Goal: Information Seeking & Learning: Learn about a topic

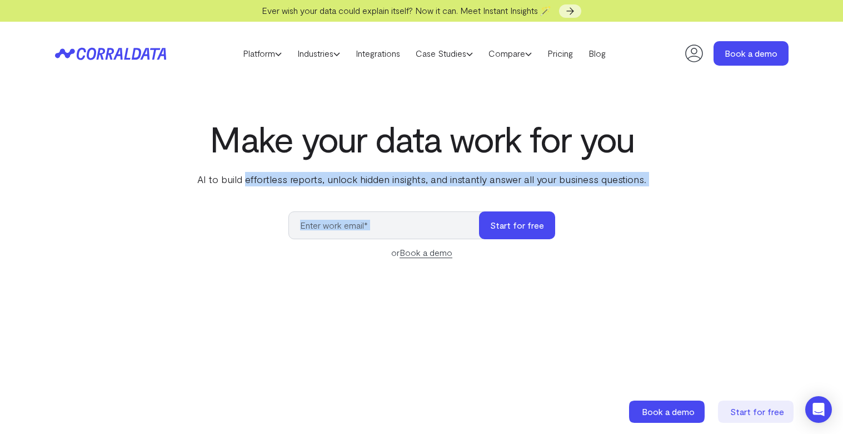
drag, startPoint x: 335, startPoint y: 179, endPoint x: 773, endPoint y: 188, distance: 438.7
click at [773, 188] on div "Make your data work for you AI to build effortless reports, unlock hidden insig…" at bounding box center [422, 366] width 800 height 497
click at [748, 191] on div "Make your data work for you AI to build effortless reports, unlock hidden insig…" at bounding box center [422, 366] width 800 height 497
drag, startPoint x: 155, startPoint y: 176, endPoint x: 606, endPoint y: 187, distance: 451.5
click at [606, 187] on div "Make your data work for you AI to build effortless reports, unlock hidden insig…" at bounding box center [422, 366] width 800 height 497
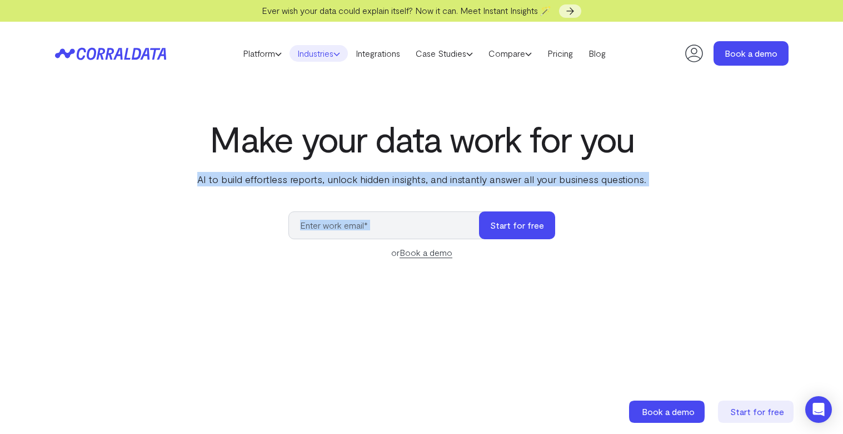
click at [324, 56] on link "Industries" at bounding box center [319, 53] width 58 height 17
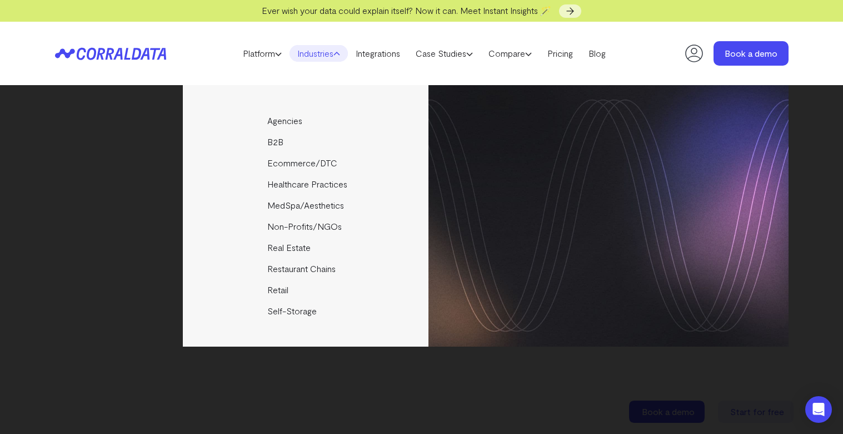
click at [324, 56] on link "Industries" at bounding box center [319, 53] width 58 height 17
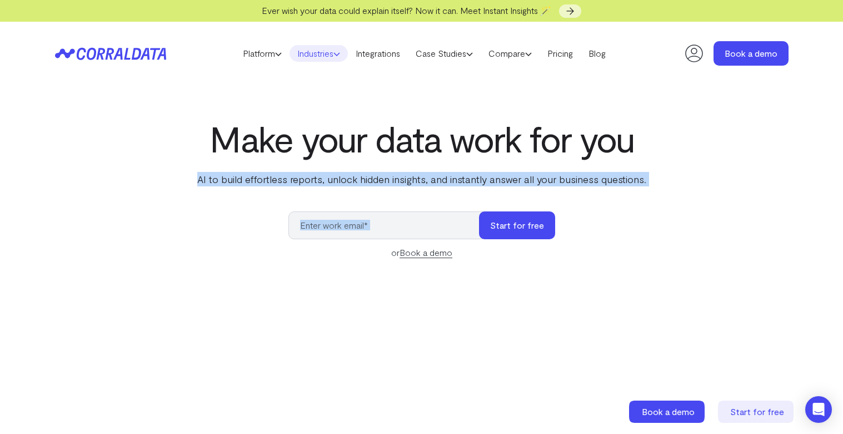
click at [313, 48] on link "Industries" at bounding box center [319, 53] width 58 height 17
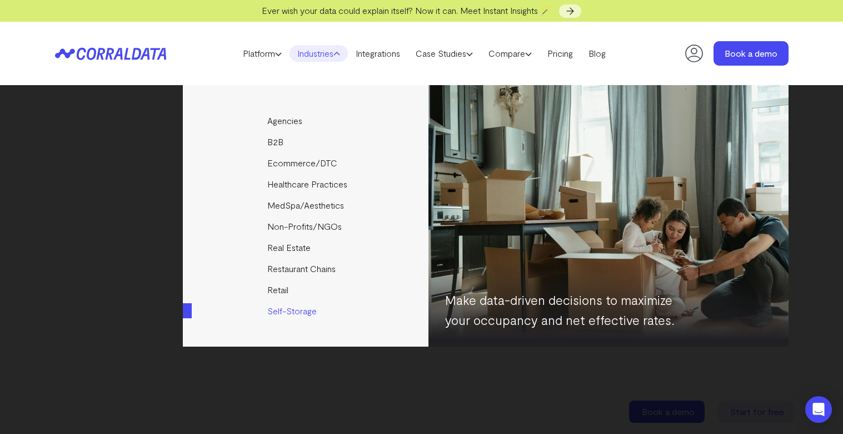
click at [653, 229] on img at bounding box center [609, 215] width 360 height 261
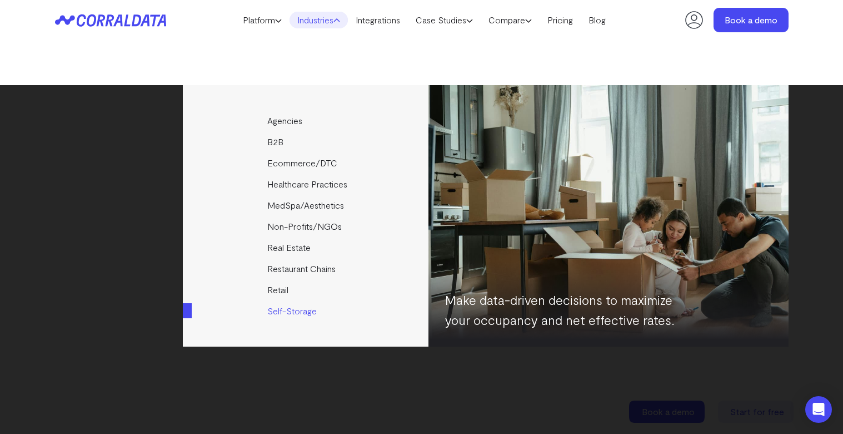
scroll to position [199, 0]
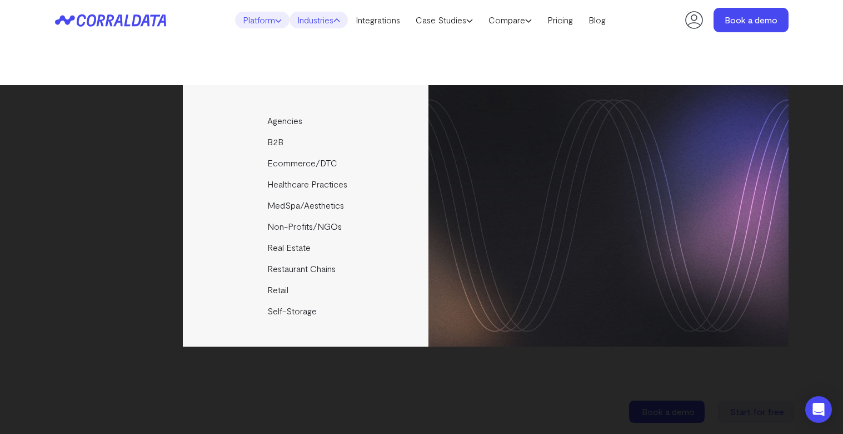
click at [257, 19] on link "Platform" at bounding box center [262, 20] width 54 height 17
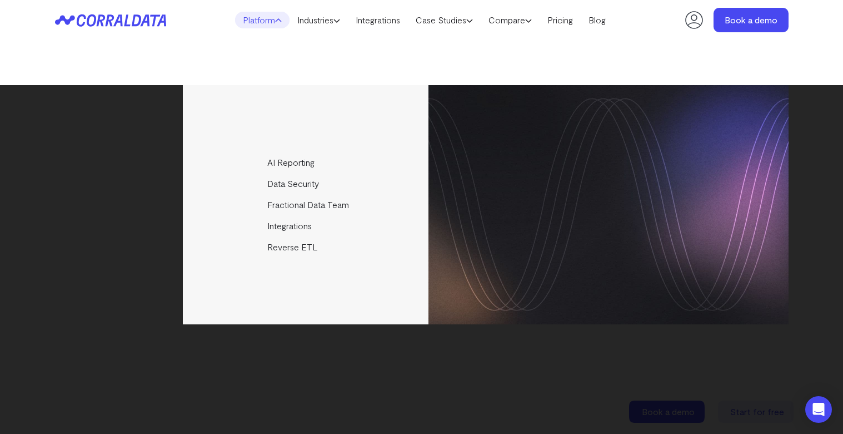
click at [92, 297] on div "AI Reporting Use AI to effortlessly answer any business questions from all your…" at bounding box center [422, 204] width 734 height 239
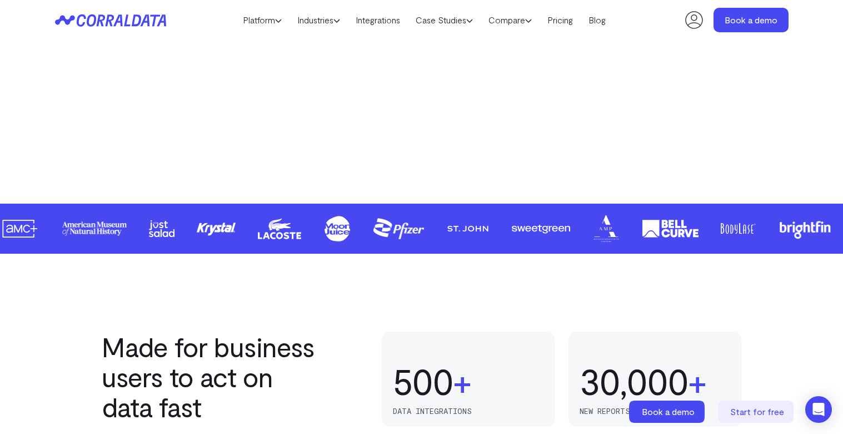
scroll to position [533, 0]
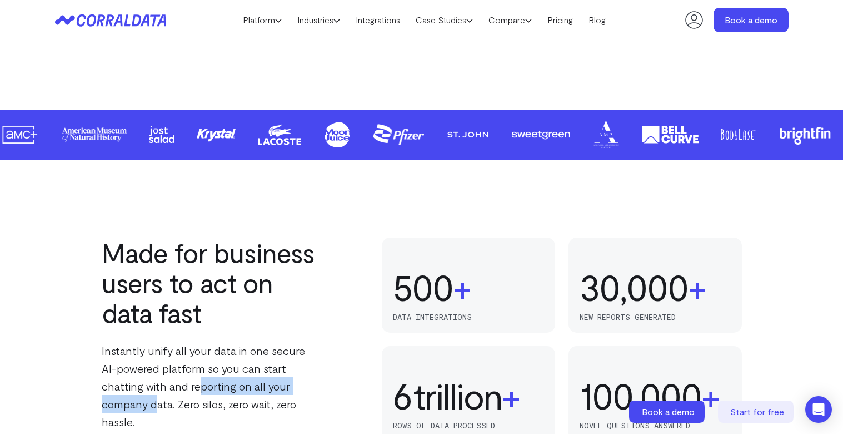
drag, startPoint x: 156, startPoint y: 385, endPoint x: 300, endPoint y: 390, distance: 144.0
click at [300, 390] on p "Instantly unify all your data in one secure AI-powered platform so you can star…" at bounding box center [212, 385] width 220 height 89
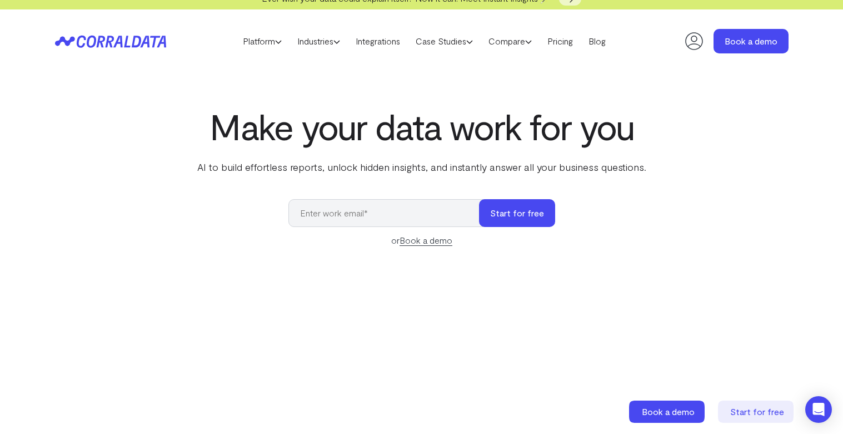
scroll to position [0, 0]
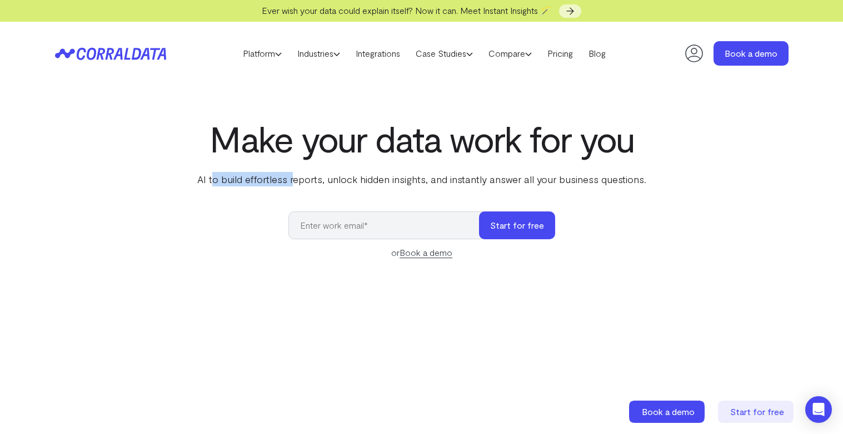
drag, startPoint x: 217, startPoint y: 181, endPoint x: 296, endPoint y: 176, distance: 79.1
click at [296, 176] on p "AI to build effortless reports, unlock hidden insights, and instantly answer al…" at bounding box center [422, 179] width 454 height 14
click at [256, 157] on h1 "Make your data work for you" at bounding box center [422, 138] width 454 height 40
